Goal: Information Seeking & Learning: Learn about a topic

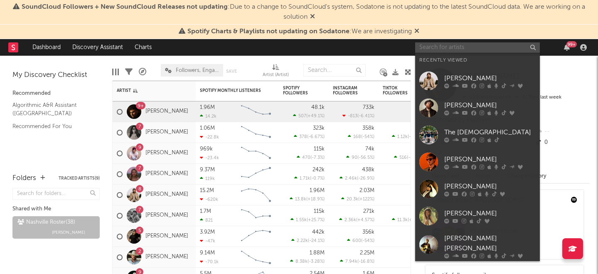
click at [442, 50] on input "text" at bounding box center [477, 47] width 125 height 10
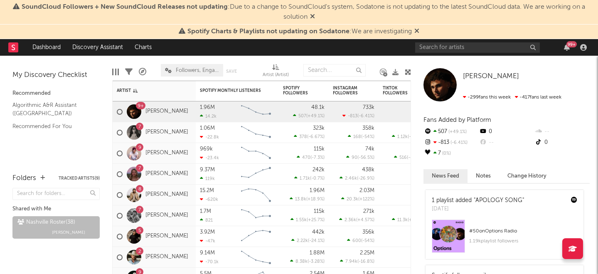
click at [415, 30] on icon at bounding box center [416, 30] width 5 height 7
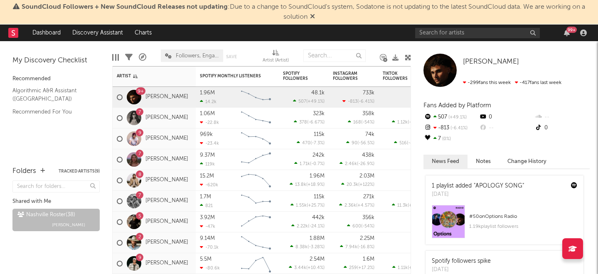
click at [313, 16] on icon at bounding box center [312, 16] width 5 height 7
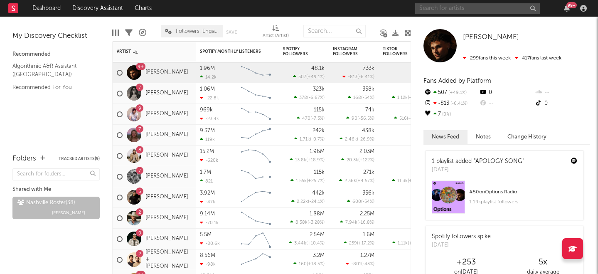
click at [463, 9] on input "text" at bounding box center [477, 8] width 125 height 10
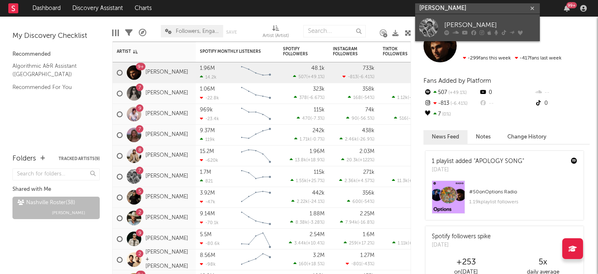
type input "[PERSON_NAME]"
click at [455, 22] on div "[PERSON_NAME]" at bounding box center [489, 25] width 91 height 10
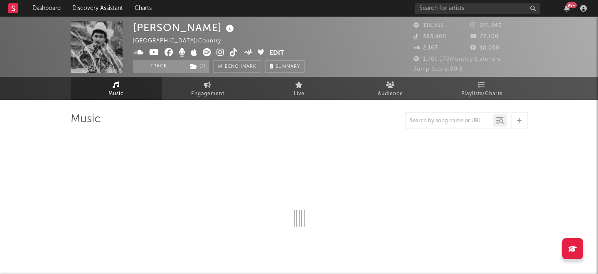
select select "6m"
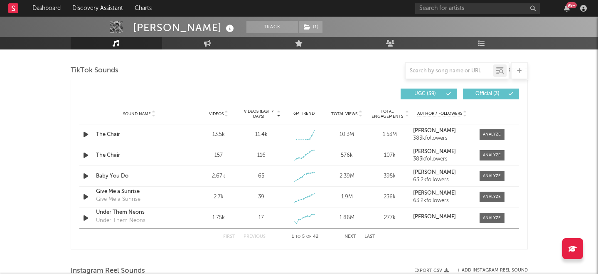
scroll to position [555, 0]
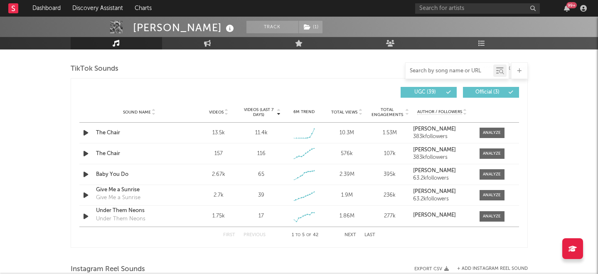
click at [426, 72] on input "text" at bounding box center [449, 71] width 88 height 7
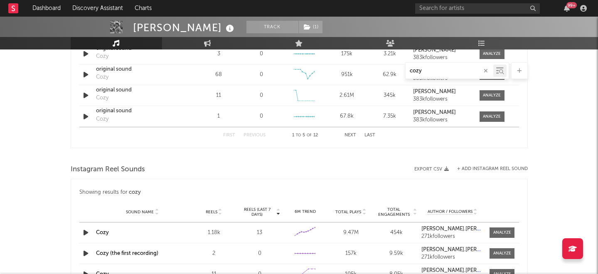
type input "cozy"
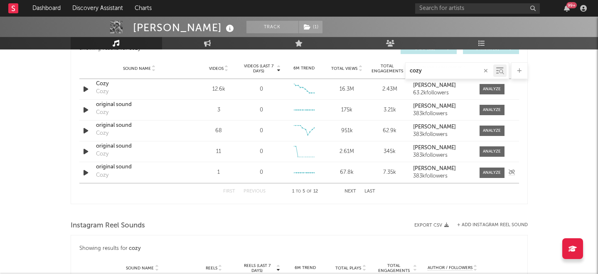
scroll to position [494, 0]
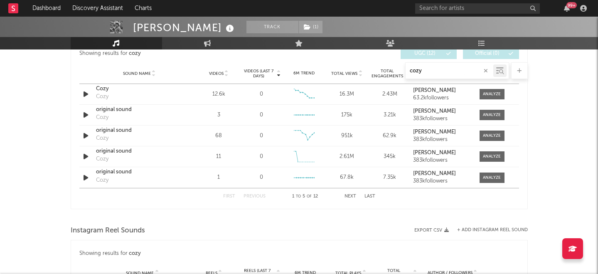
click at [354, 199] on div "First Previous 1 to 5 of 12 Next Last" at bounding box center [299, 196] width 152 height 16
click at [351, 196] on button "Next" at bounding box center [350, 196] width 12 height 5
click at [252, 197] on button "Previous" at bounding box center [254, 196] width 22 height 5
click at [428, 71] on input "cozy" at bounding box center [449, 71] width 88 height 7
click at [350, 200] on div "First Previous 1 to 5 of 12 Next Last" at bounding box center [299, 196] width 152 height 16
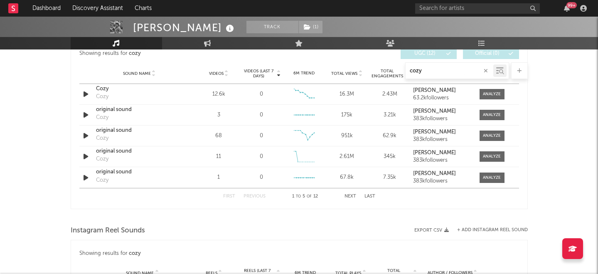
click at [350, 197] on button "Next" at bounding box center [350, 196] width 12 height 5
click at [499, 115] on div at bounding box center [492, 115] width 18 height 6
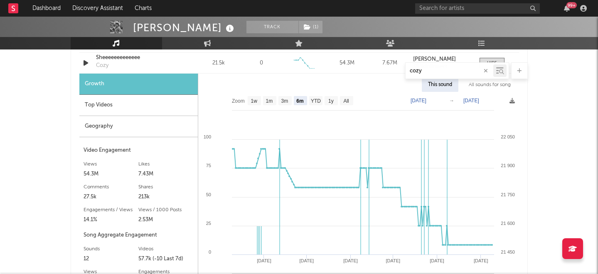
scroll to position [546, 0]
click at [332, 99] on text "1y" at bounding box center [330, 101] width 5 height 6
select select "1y"
type input "[DATE]"
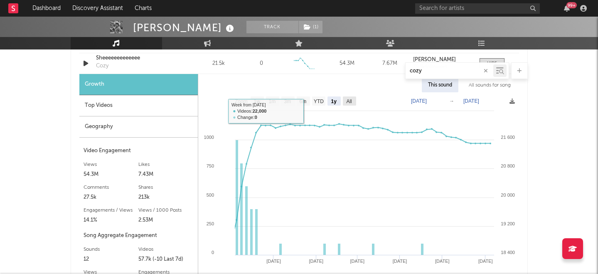
click at [353, 101] on rect at bounding box center [349, 100] width 13 height 9
select select "All"
type input "[DATE]"
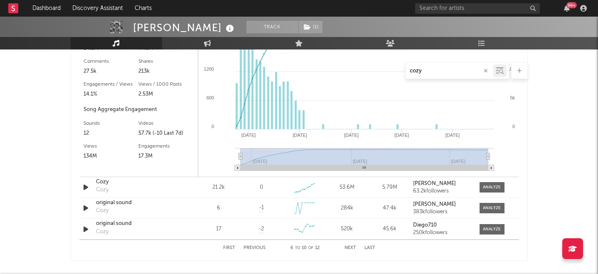
scroll to position [672, 0]
click at [483, 186] on div at bounding box center [492, 187] width 18 height 6
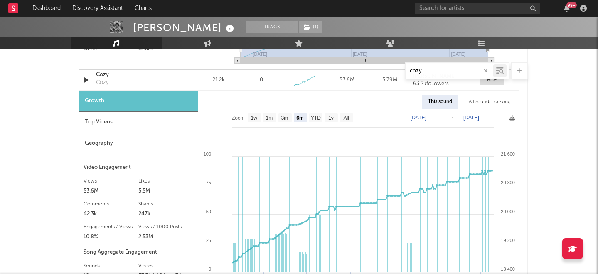
scroll to position [794, 0]
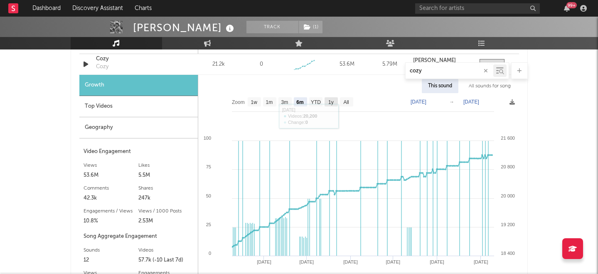
click at [334, 98] on rect at bounding box center [330, 101] width 13 height 9
select select "1y"
type input "[DATE]"
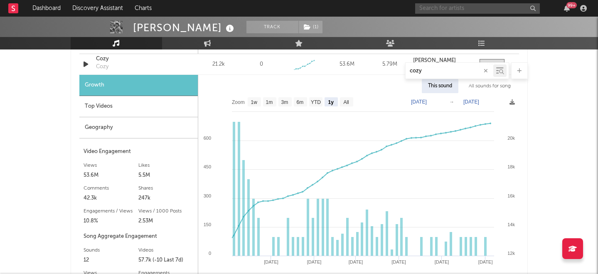
click at [432, 7] on input "text" at bounding box center [477, 8] width 125 height 10
type input "[PERSON_NAME]"
click at [498, 11] on input "[PERSON_NAME]" at bounding box center [477, 8] width 125 height 10
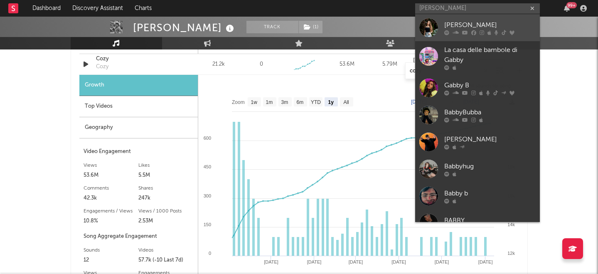
click at [485, 22] on div "[PERSON_NAME]" at bounding box center [489, 25] width 91 height 10
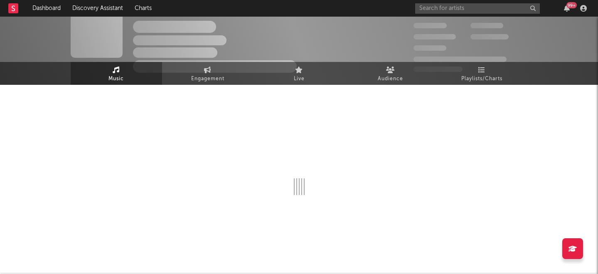
scroll to position [794, 0]
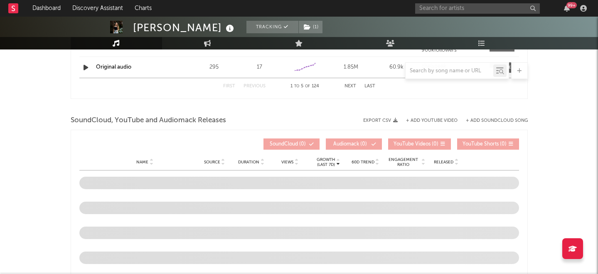
select select "6m"
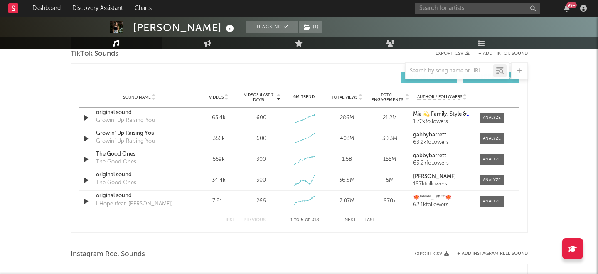
scroll to position [569, 0]
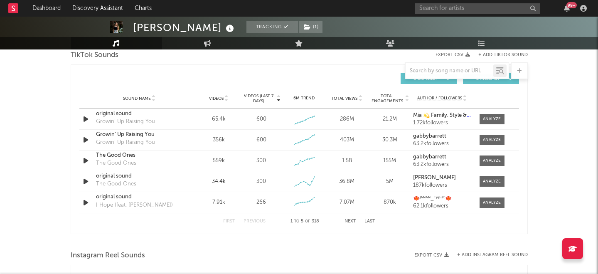
click at [344, 222] on button "Next" at bounding box center [350, 221] width 12 height 5
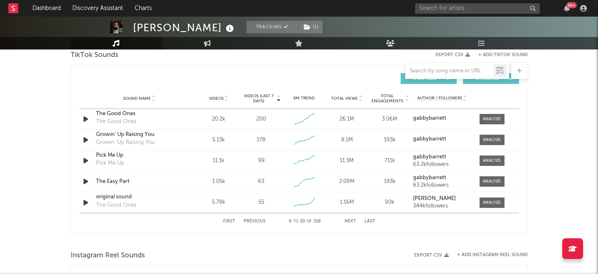
click at [351, 221] on button "Next" at bounding box center [350, 221] width 12 height 5
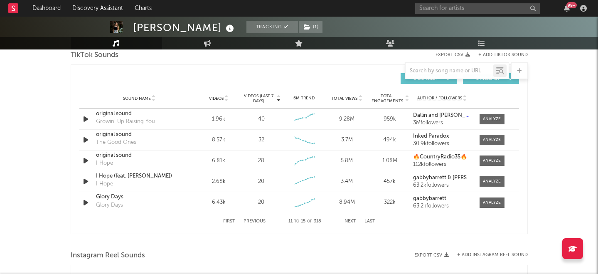
click at [259, 223] on button "Previous" at bounding box center [254, 221] width 22 height 5
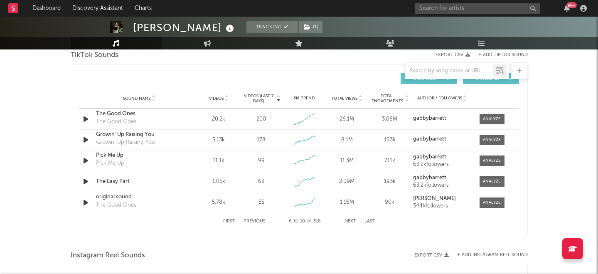
click at [352, 221] on button "Next" at bounding box center [350, 221] width 12 height 5
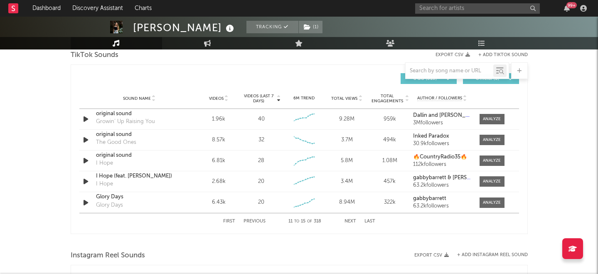
click at [352, 221] on button "Next" at bounding box center [350, 221] width 12 height 5
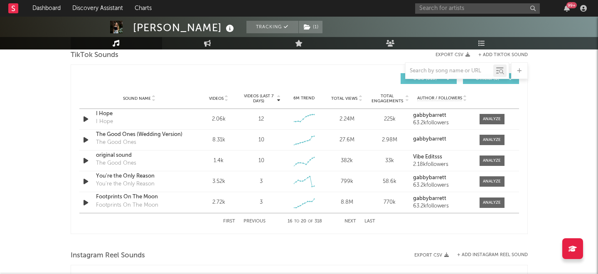
click at [352, 221] on button "Next" at bounding box center [350, 221] width 12 height 5
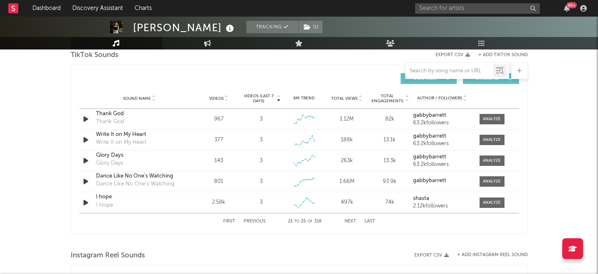
click at [352, 221] on button "Next" at bounding box center [350, 221] width 12 height 5
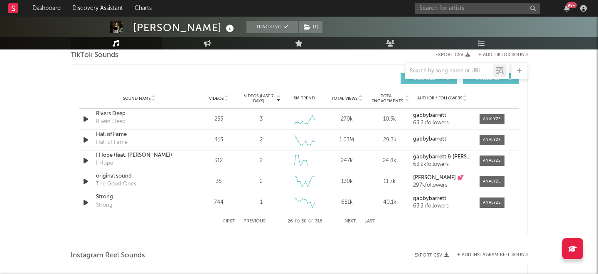
click at [352, 221] on button "Next" at bounding box center [350, 221] width 12 height 5
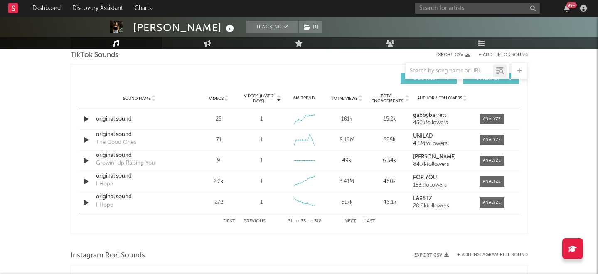
click at [352, 221] on button "Next" at bounding box center [350, 221] width 12 height 5
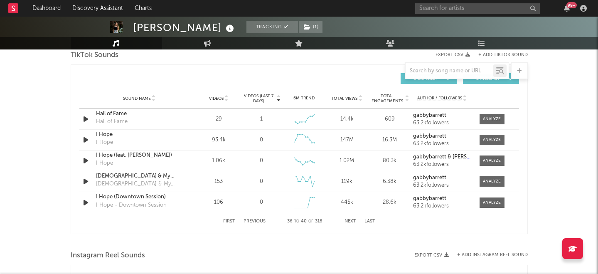
click at [352, 221] on button "Next" at bounding box center [350, 221] width 12 height 5
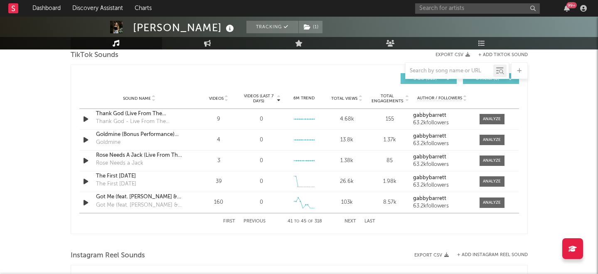
click at [352, 221] on button "Next" at bounding box center [350, 221] width 12 height 5
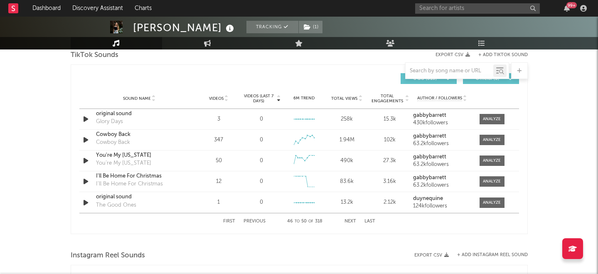
click at [352, 221] on button "Next" at bounding box center [350, 221] width 12 height 5
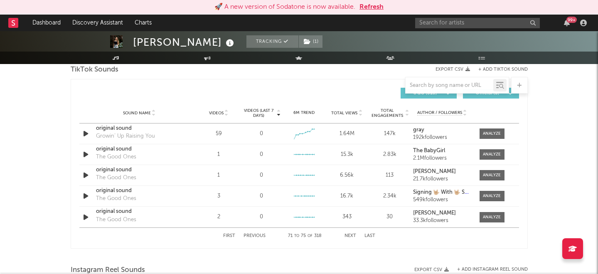
click at [36, 158] on div "[PERSON_NAME] Tracking ( 1 ) [GEOGRAPHIC_DATA] | Country Edit Tracking ( 1 ) Em…" at bounding box center [299, 89] width 598 height 1255
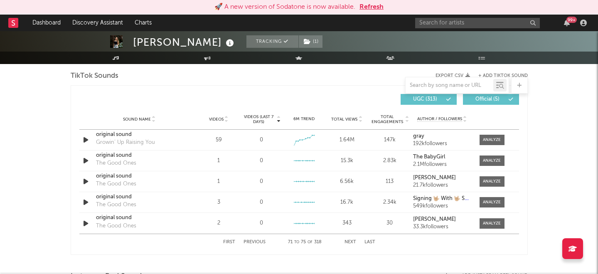
scroll to position [564, 0]
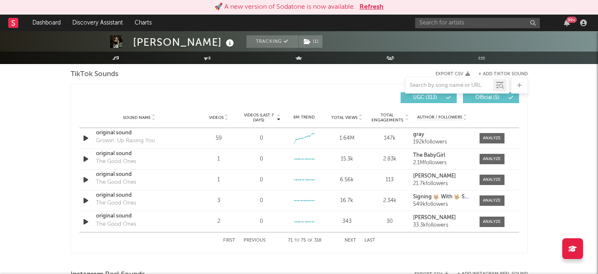
click at [435, 81] on div at bounding box center [449, 85] width 88 height 10
click at [439, 81] on div at bounding box center [449, 85] width 88 height 10
click at [445, 90] on div at bounding box center [449, 85] width 88 height 10
click at [445, 86] on input "text" at bounding box center [449, 85] width 88 height 7
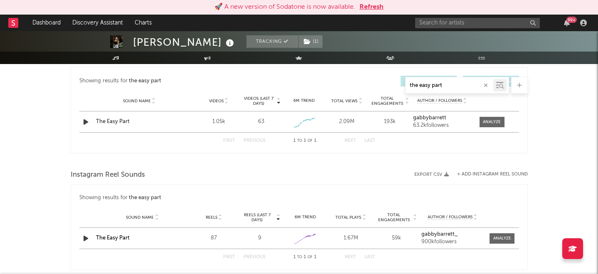
scroll to position [435, 0]
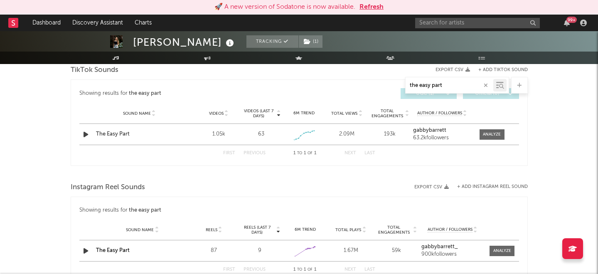
type input "the easy part"
